Goal: Task Accomplishment & Management: Manage account settings

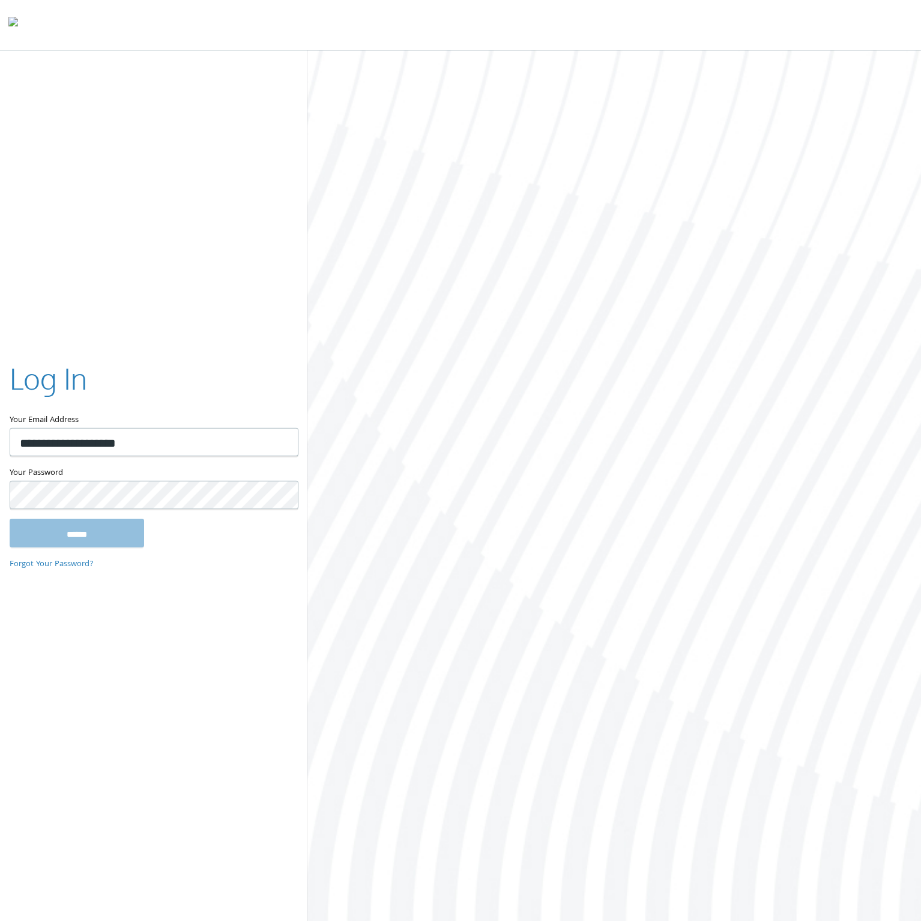
type input "**********"
click at [10, 518] on input "******" at bounding box center [77, 532] width 134 height 29
type input "**********"
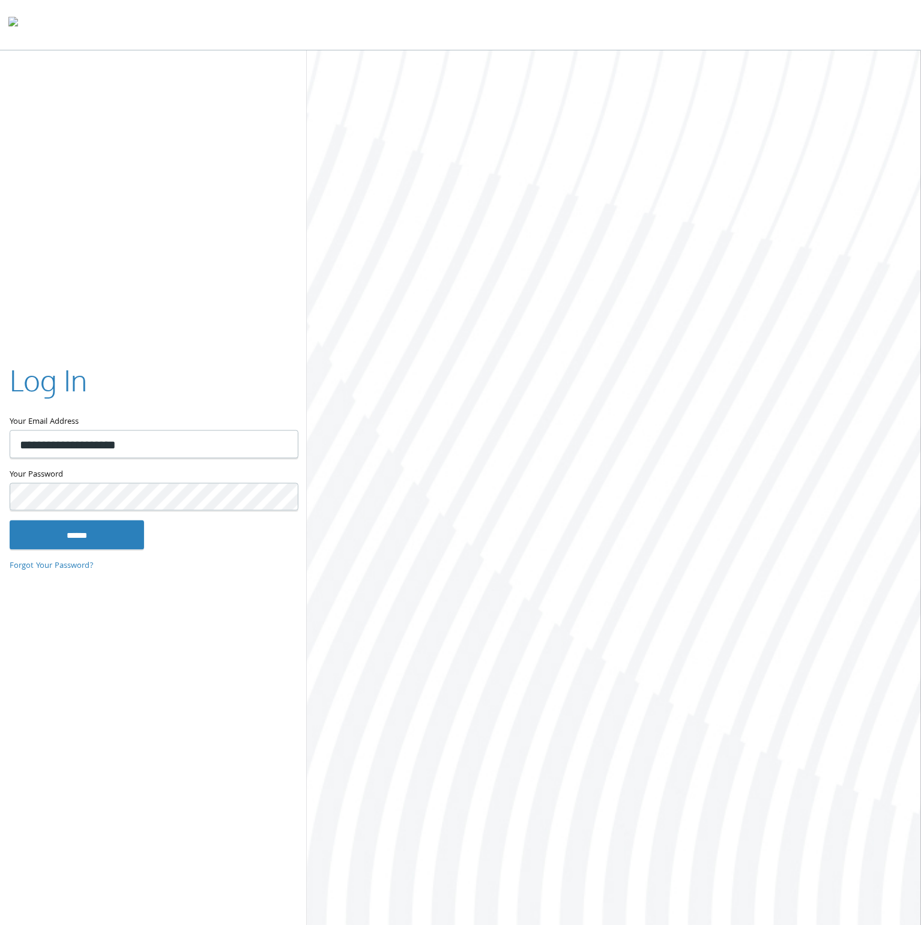
click at [10, 521] on input "******" at bounding box center [77, 535] width 134 height 29
